Goal: Navigation & Orientation: Find specific page/section

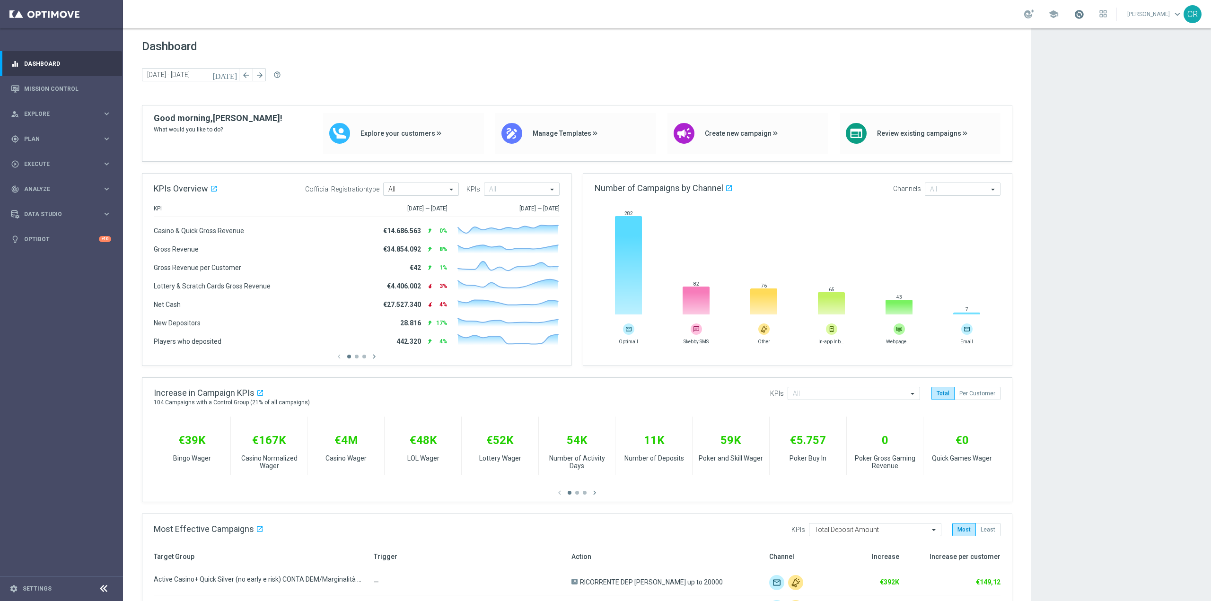
click at [1074, 14] on span at bounding box center [1079, 14] width 10 height 10
click at [330, 23] on div "school Last available data: [DATE] Batch process is scheduled to occur within t…" at bounding box center [667, 14] width 1088 height 28
